Goal: Information Seeking & Learning: Learn about a topic

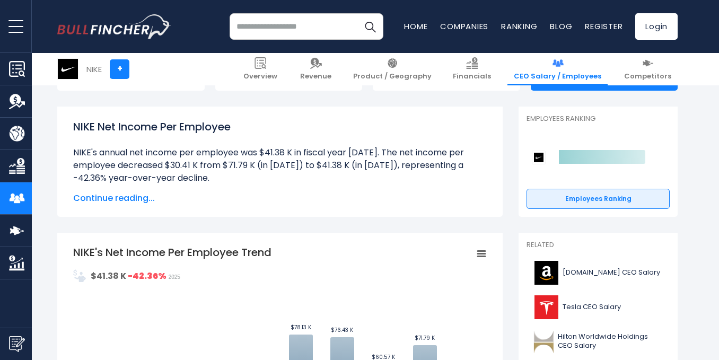
scroll to position [106, 0]
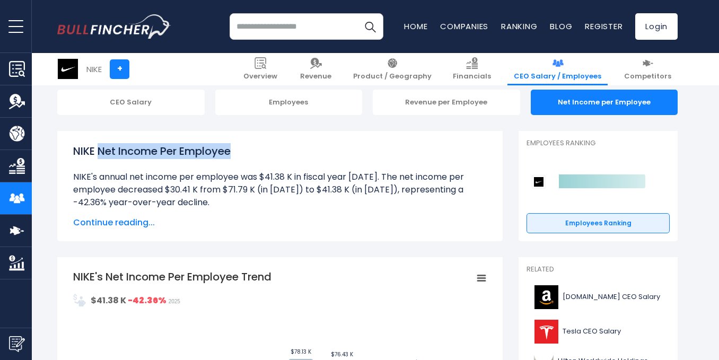
drag, startPoint x: 260, startPoint y: 151, endPoint x: 102, endPoint y: 150, distance: 158.0
click at [102, 150] on h1 "NIKE Net Income Per Employee" at bounding box center [280, 151] width 414 height 16
click at [294, 160] on div "NIKE Net Income Per Employee NIKE's annual net income per employee was $41.38 K…" at bounding box center [280, 176] width 414 height 66
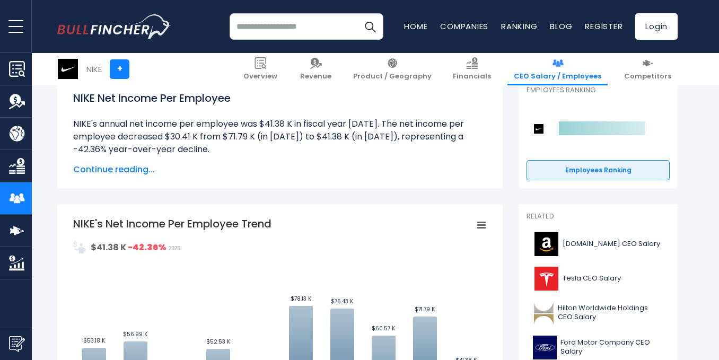
scroll to position [0, 0]
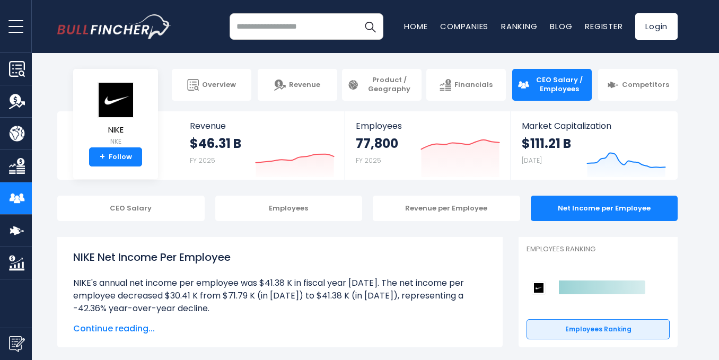
click at [300, 23] on input "search" at bounding box center [307, 26] width 154 height 27
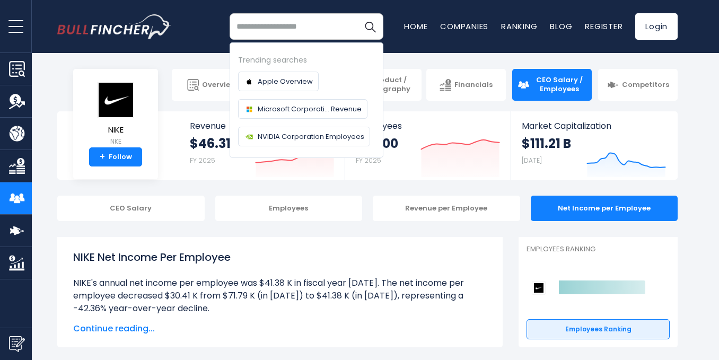
click at [515, 32] on li "Ranking" at bounding box center [519, 26] width 36 height 11
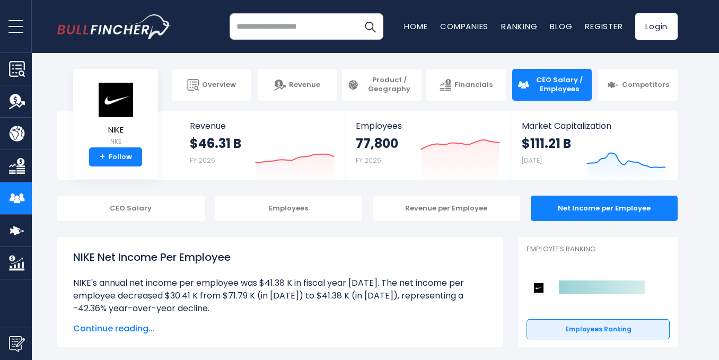
click at [515, 27] on link "Ranking" at bounding box center [519, 26] width 36 height 11
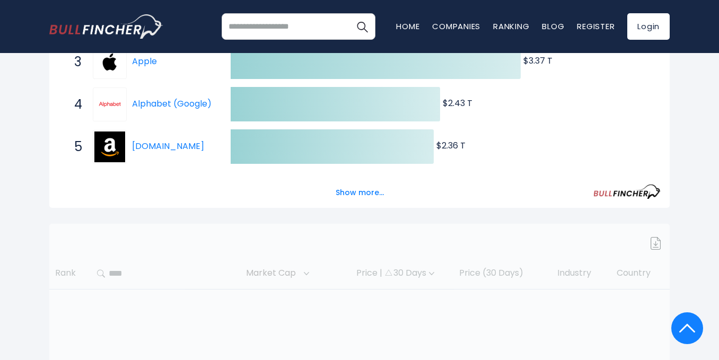
scroll to position [371, 0]
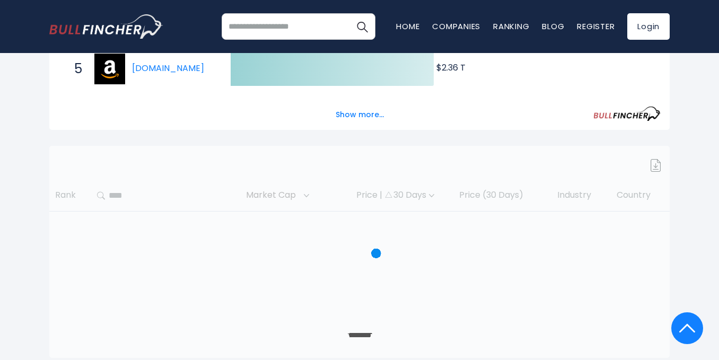
click at [280, 136] on div "Entire World Entire World 30,373 North America United States" at bounding box center [359, 28] width 636 height 660
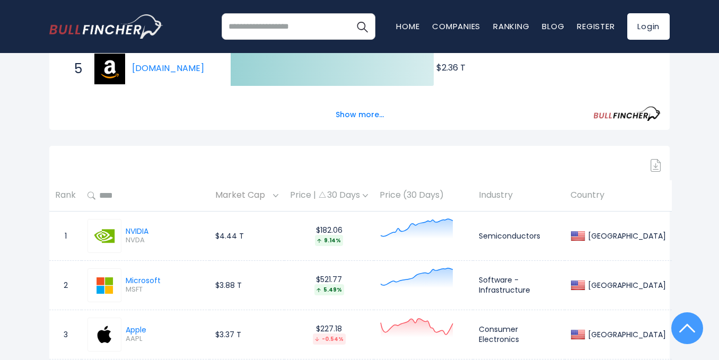
scroll to position [0, 0]
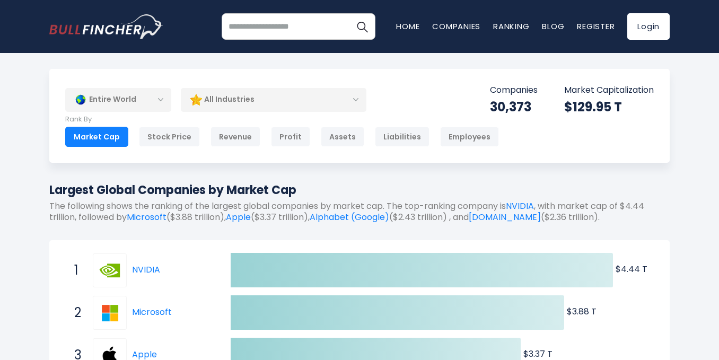
click at [280, 136] on div "Profit" at bounding box center [290, 137] width 39 height 20
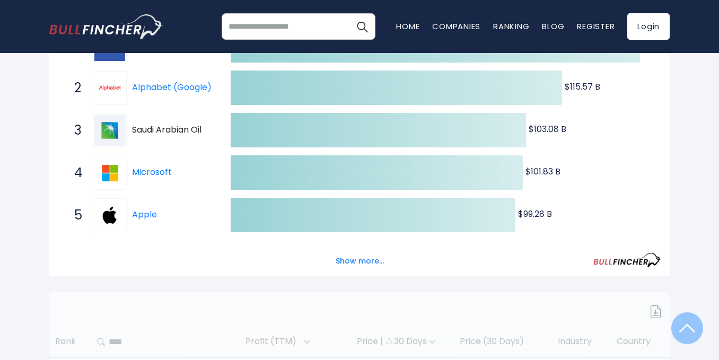
scroll to position [318, 0]
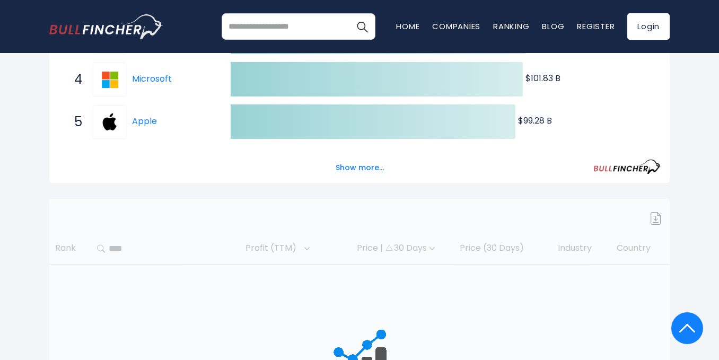
click at [361, 176] on button "Show more..." at bounding box center [359, 168] width 61 height 18
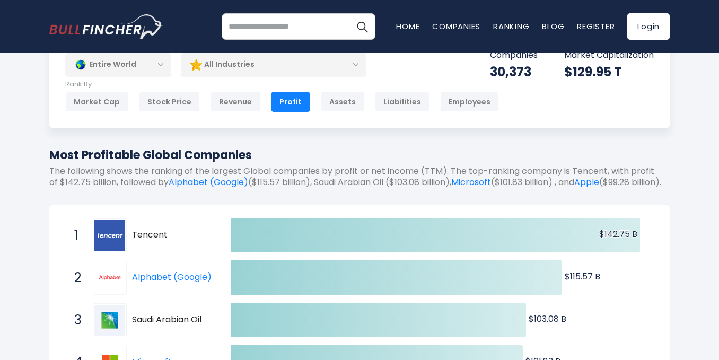
scroll to position [0, 0]
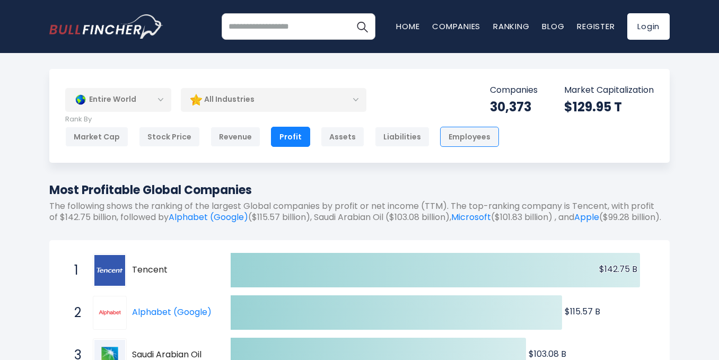
click at [453, 138] on div "Employees" at bounding box center [469, 137] width 59 height 20
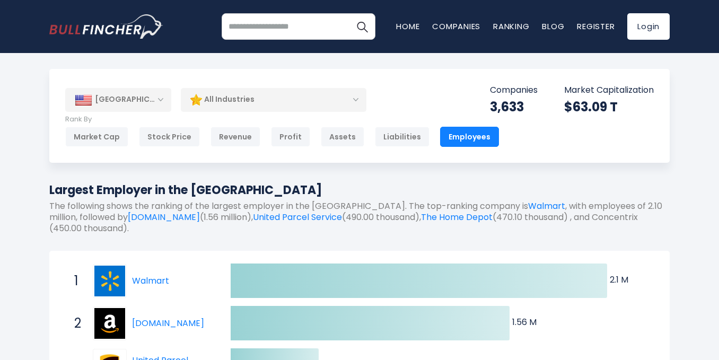
click at [296, 37] on input "search" at bounding box center [299, 26] width 154 height 27
click at [295, 36] on input "search" at bounding box center [299, 26] width 154 height 27
click at [281, 19] on input "search" at bounding box center [299, 26] width 154 height 27
click at [273, 29] on input "search" at bounding box center [299, 26] width 154 height 27
click at [269, 27] on input "search" at bounding box center [299, 26] width 154 height 27
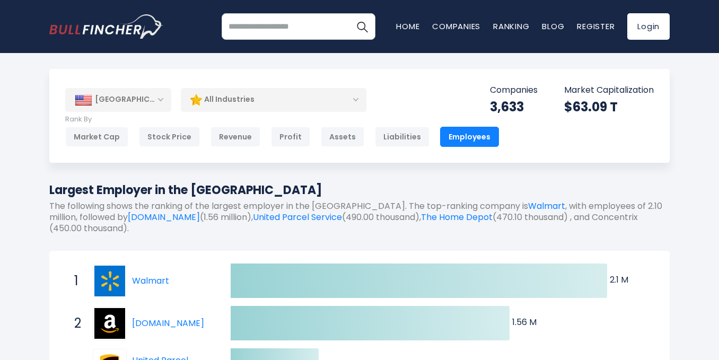
click at [269, 27] on input "search" at bounding box center [299, 26] width 154 height 27
type input "*********"
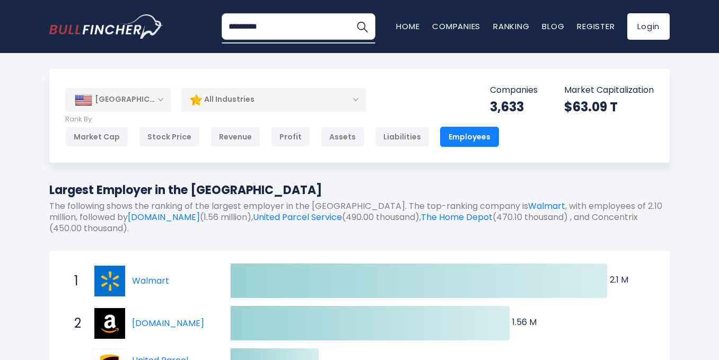
click at [349, 13] on button "Search" at bounding box center [362, 26] width 27 height 27
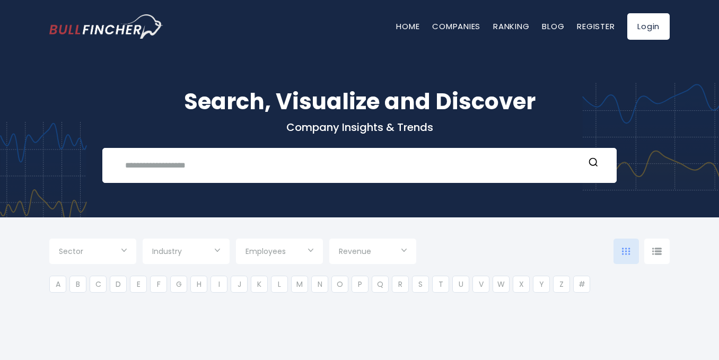
type input "***"
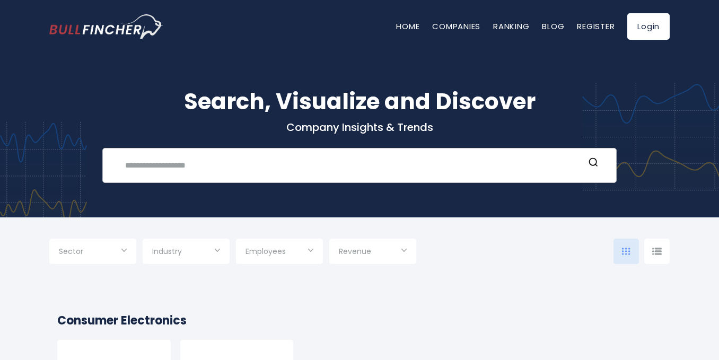
click at [218, 165] on input "text" at bounding box center [352, 165] width 466 height 20
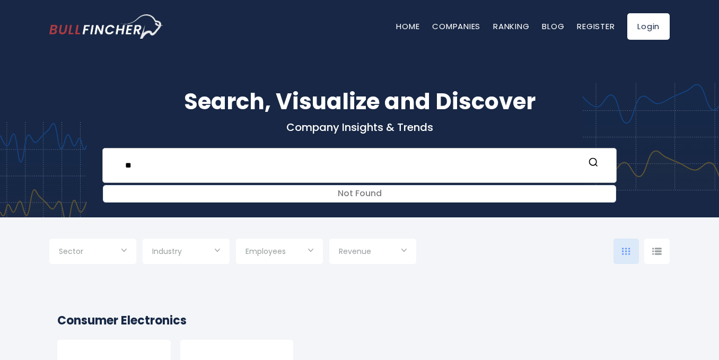
type input "*"
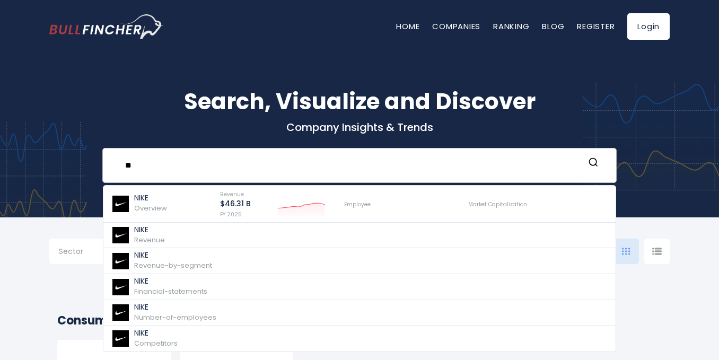
type input "*"
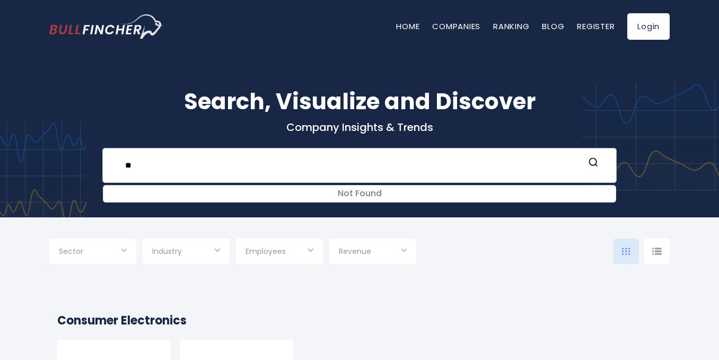
type input "*"
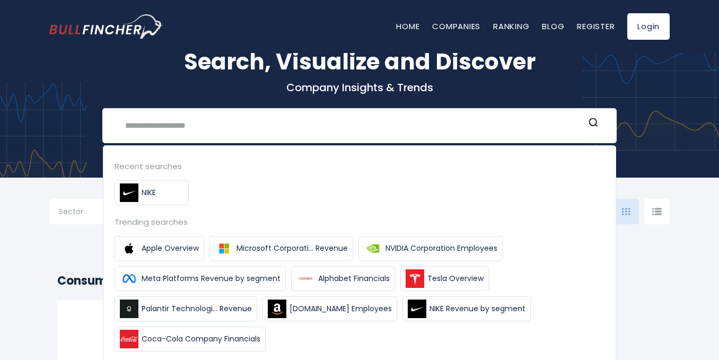
scroll to position [106, 0]
